Goal: Information Seeking & Learning: Learn about a topic

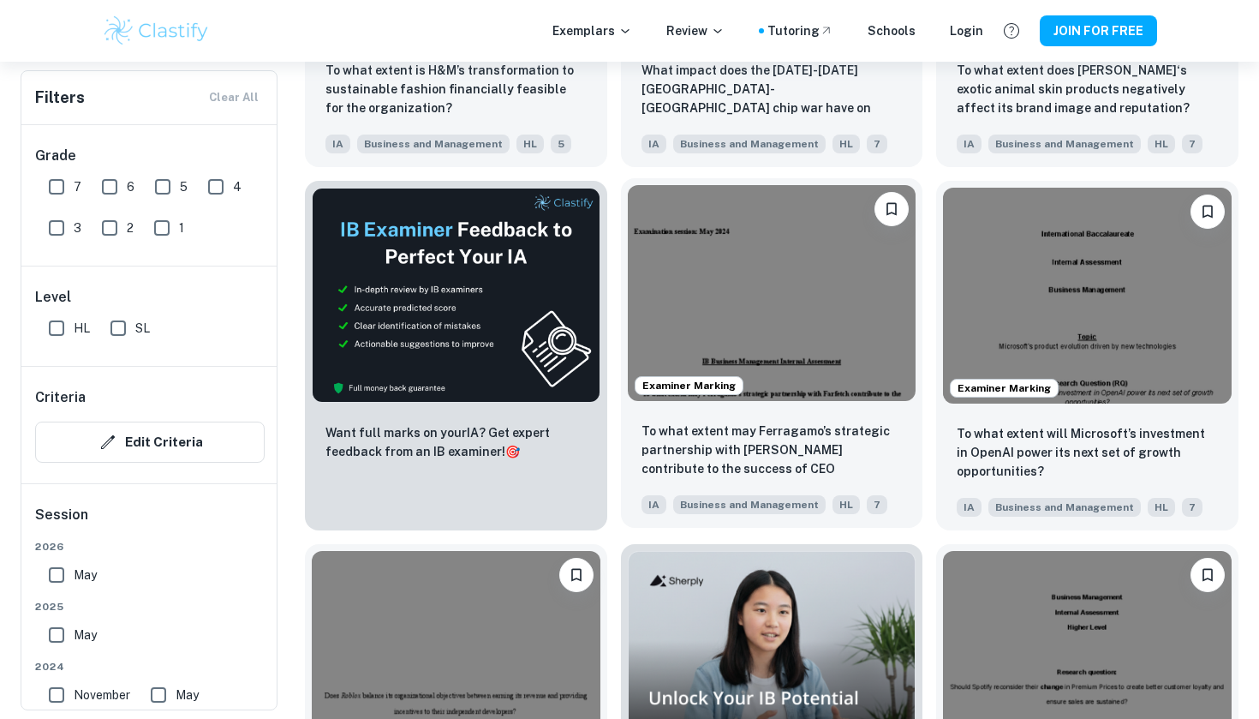
scroll to position [2576, 0]
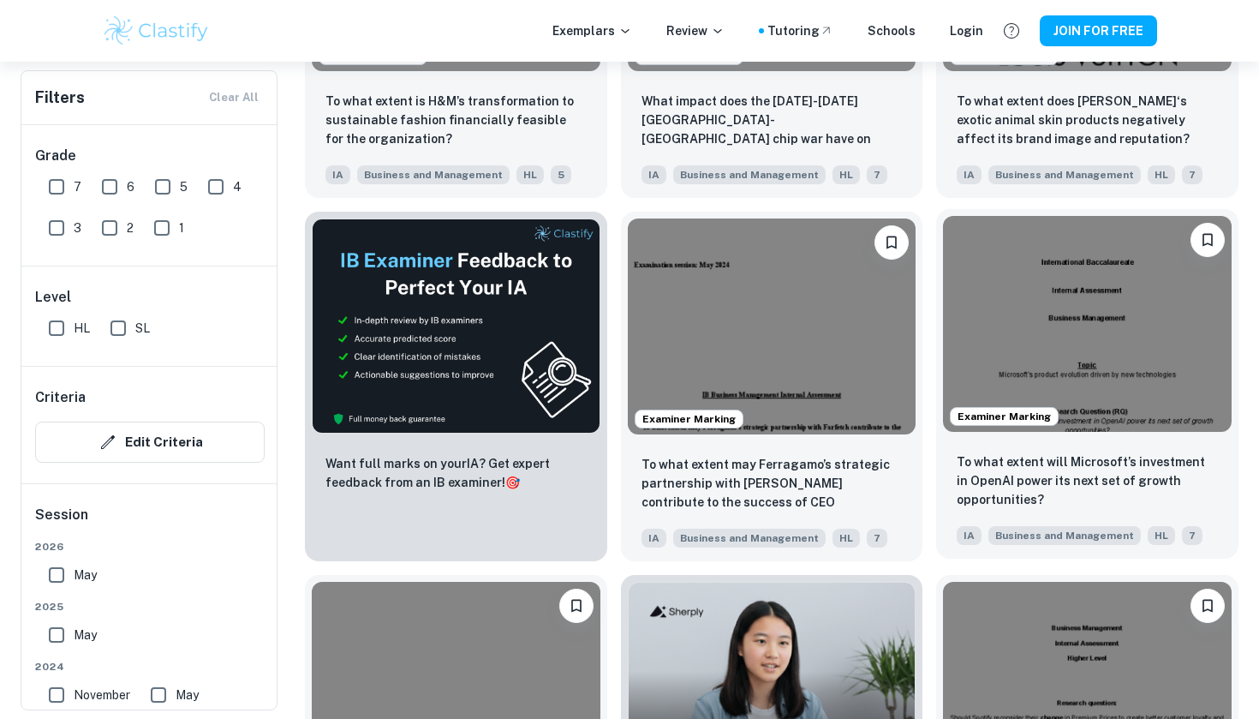
click at [1030, 379] on img at bounding box center [1087, 324] width 289 height 216
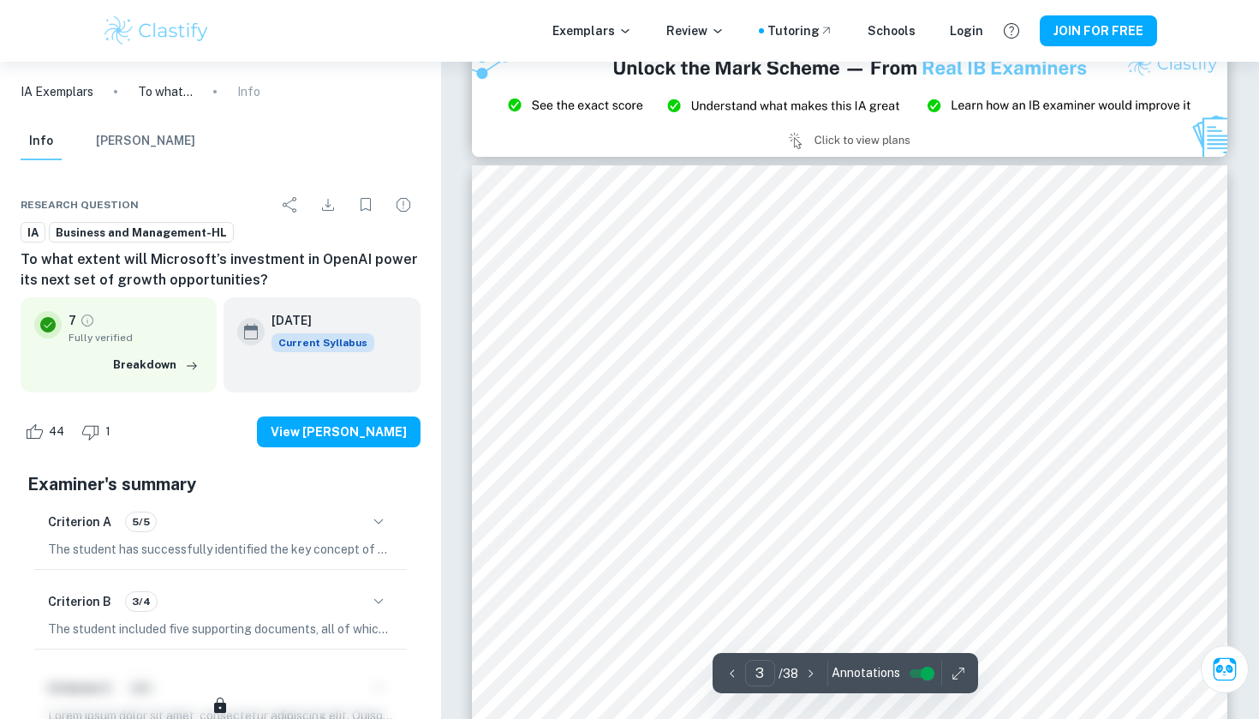
scroll to position [2161, 0]
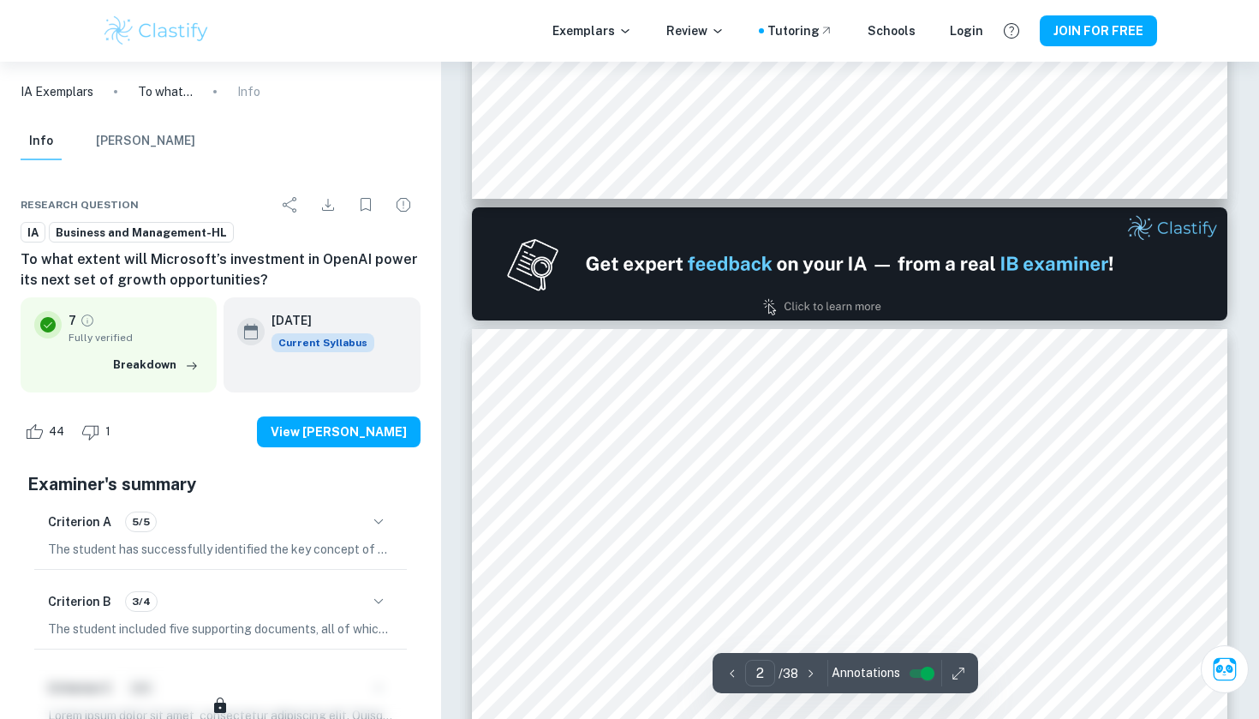
type input "1"
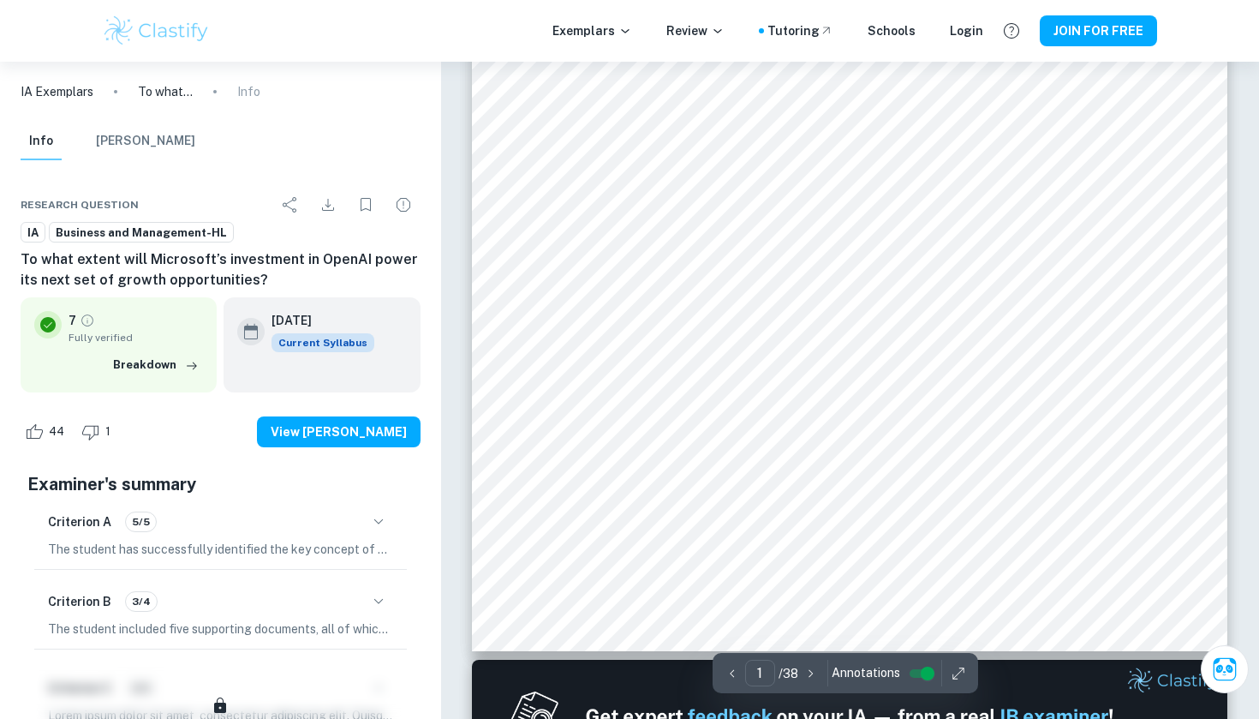
scroll to position [269, 0]
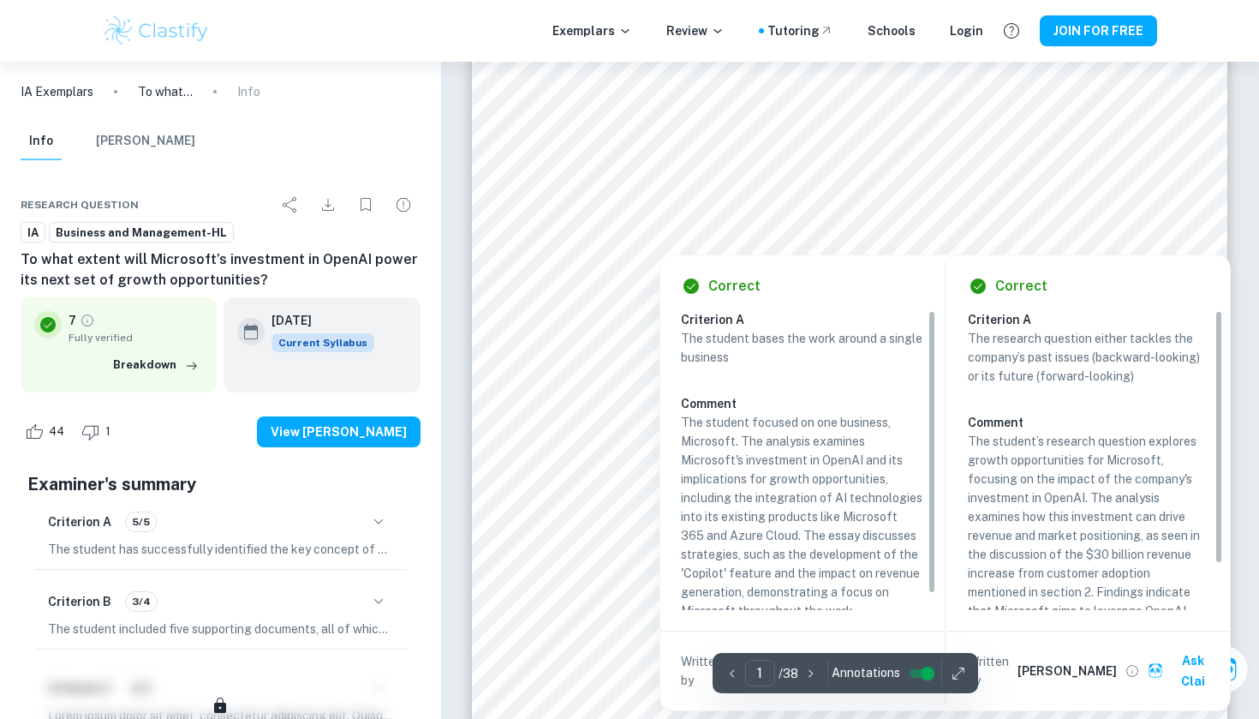
drag, startPoint x: 723, startPoint y: 243, endPoint x: 755, endPoint y: 238, distance: 33.0
click at [755, 238] on div at bounding box center [749, 241] width 79 height 17
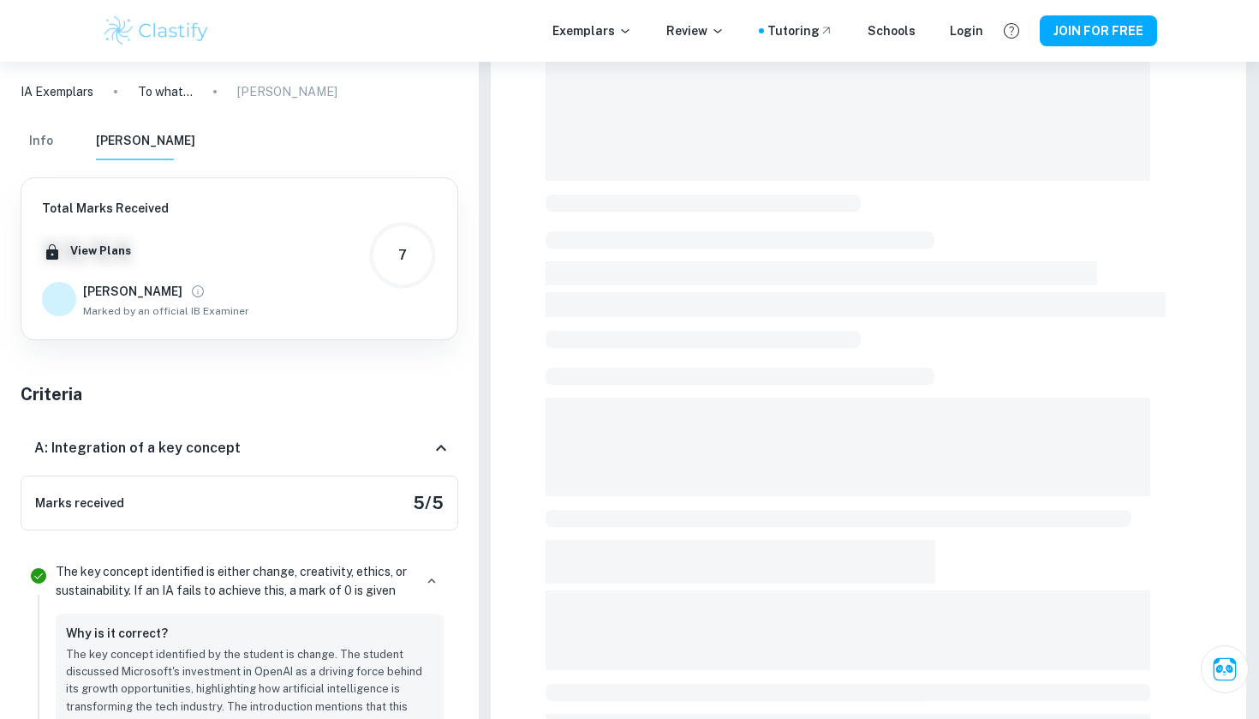
click at [755, 238] on span at bounding box center [740, 240] width 389 height 18
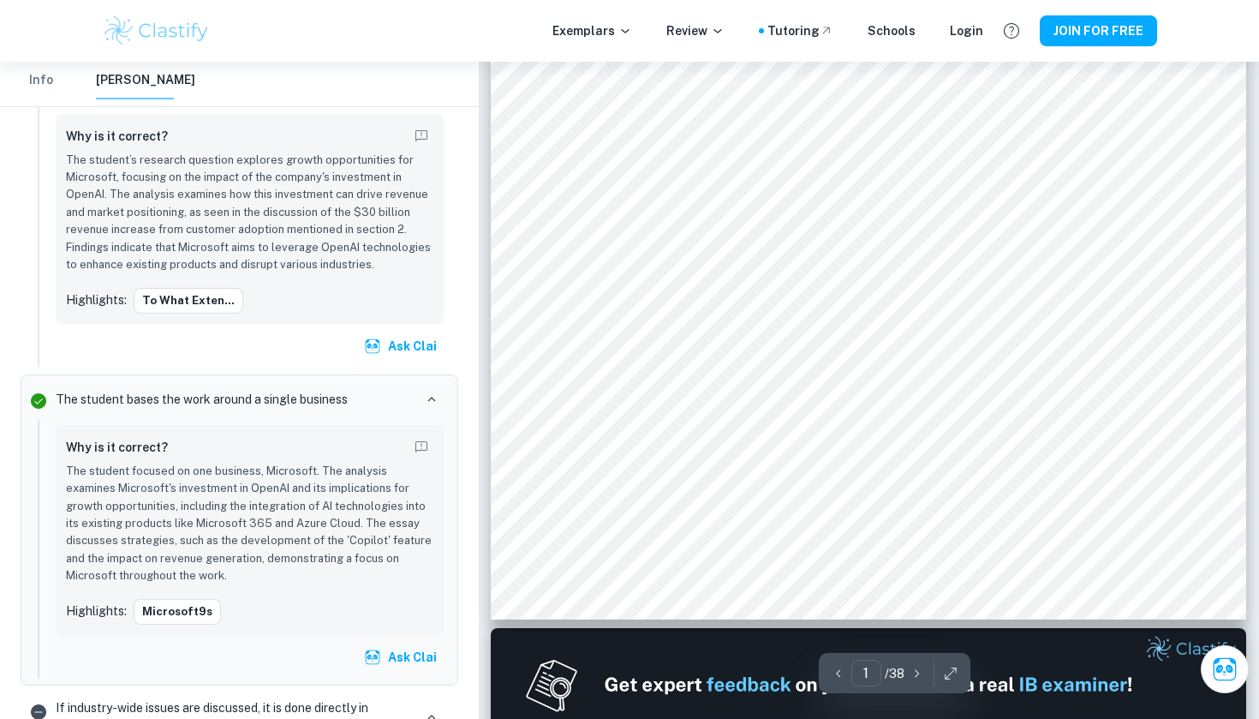
scroll to position [226, 1]
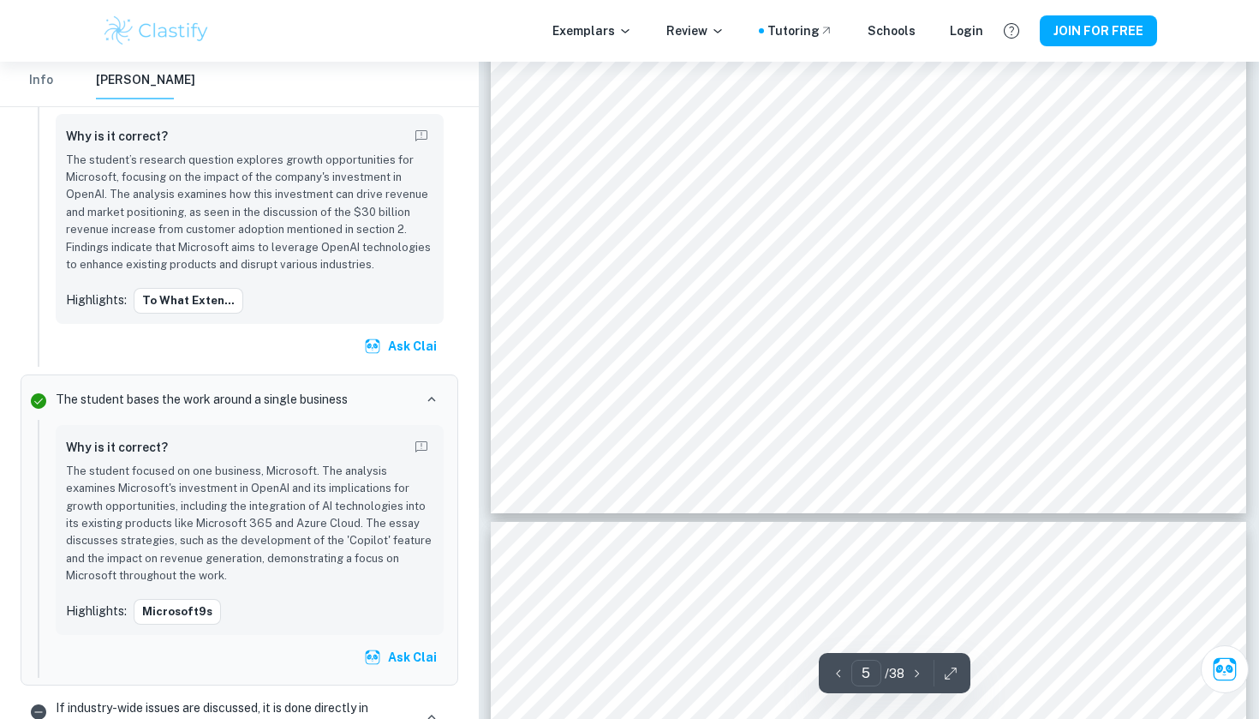
type input "6"
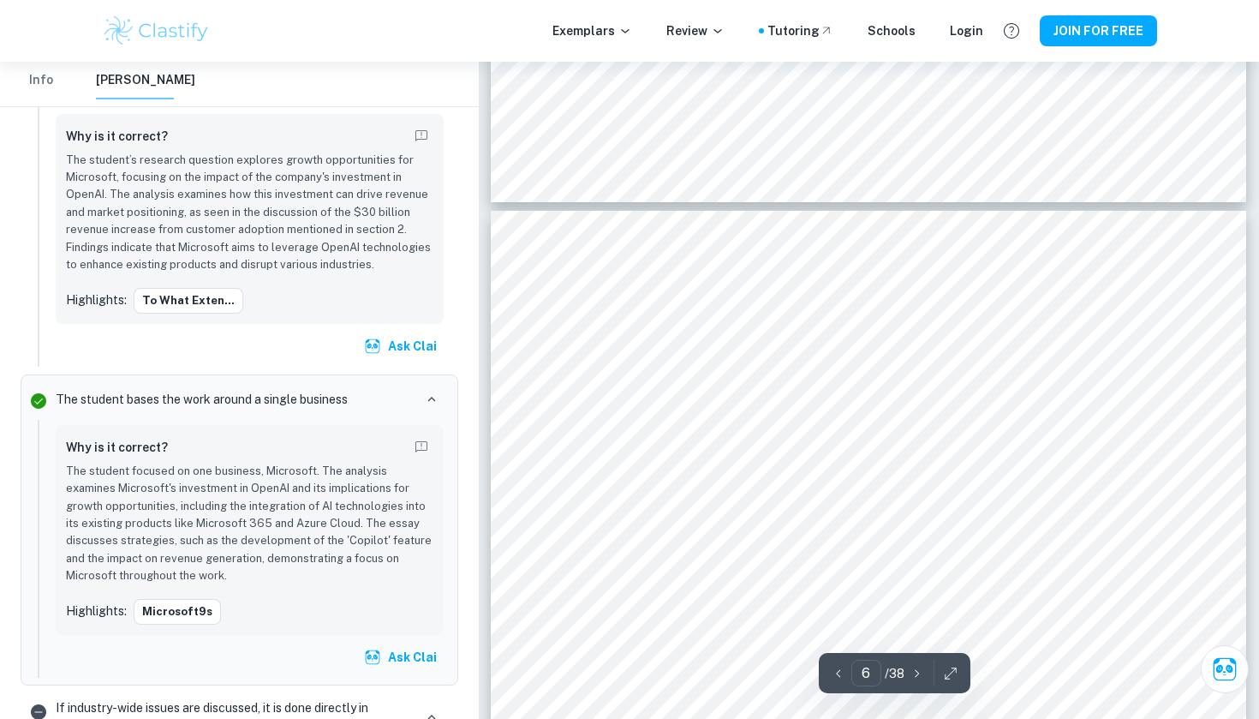
scroll to position [5361, 0]
